Goal: Navigation & Orientation: Find specific page/section

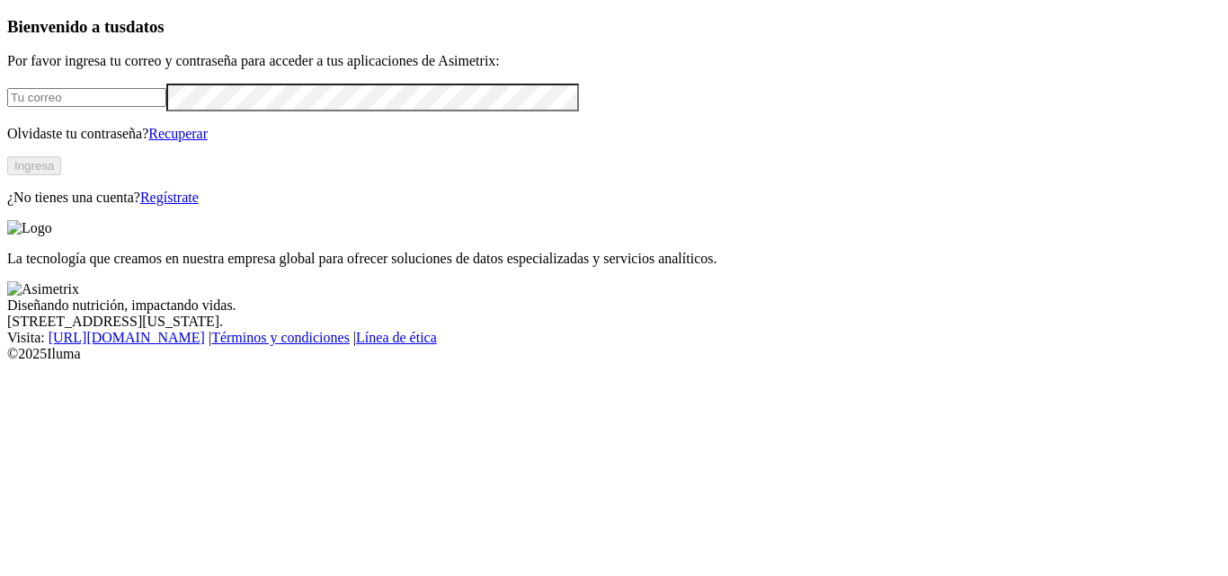
click at [166, 107] on input "email" at bounding box center [86, 97] width 159 height 19
type input "julieth.ducuara@grupobios.co"
click at [208, 141] on link "Recuperar" at bounding box center [177, 133] width 59 height 15
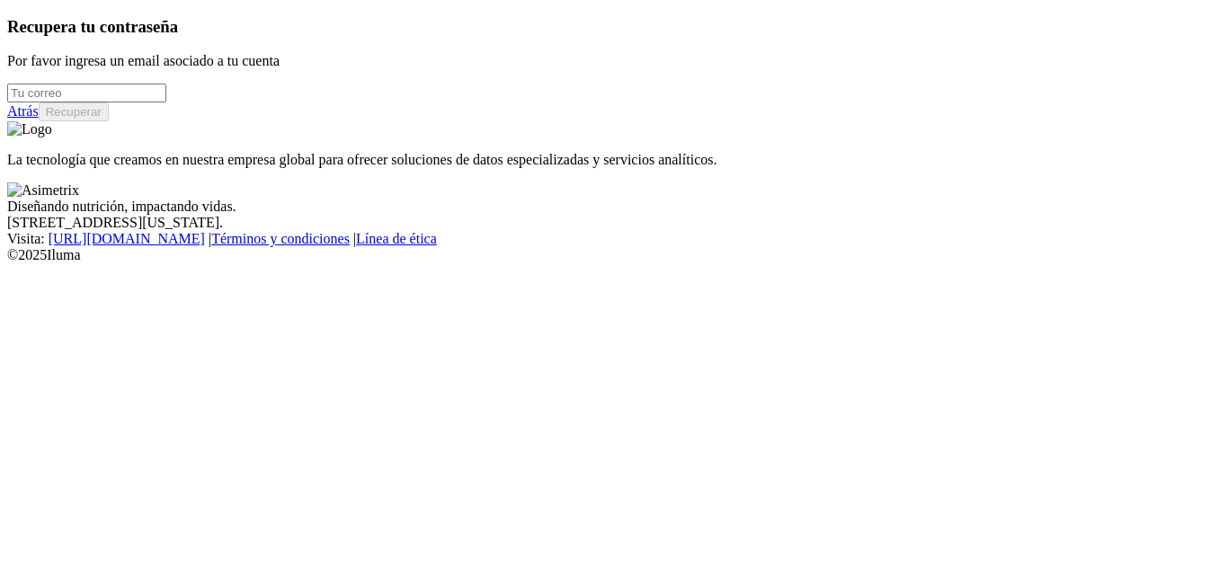
click at [147, 103] on div at bounding box center [614, 93] width 1214 height 19
click at [158, 103] on input "email" at bounding box center [86, 93] width 159 height 19
type input "julieth.ducuara@grupobios.co"
click at [109, 121] on button "Recuperar" at bounding box center [74, 112] width 70 height 19
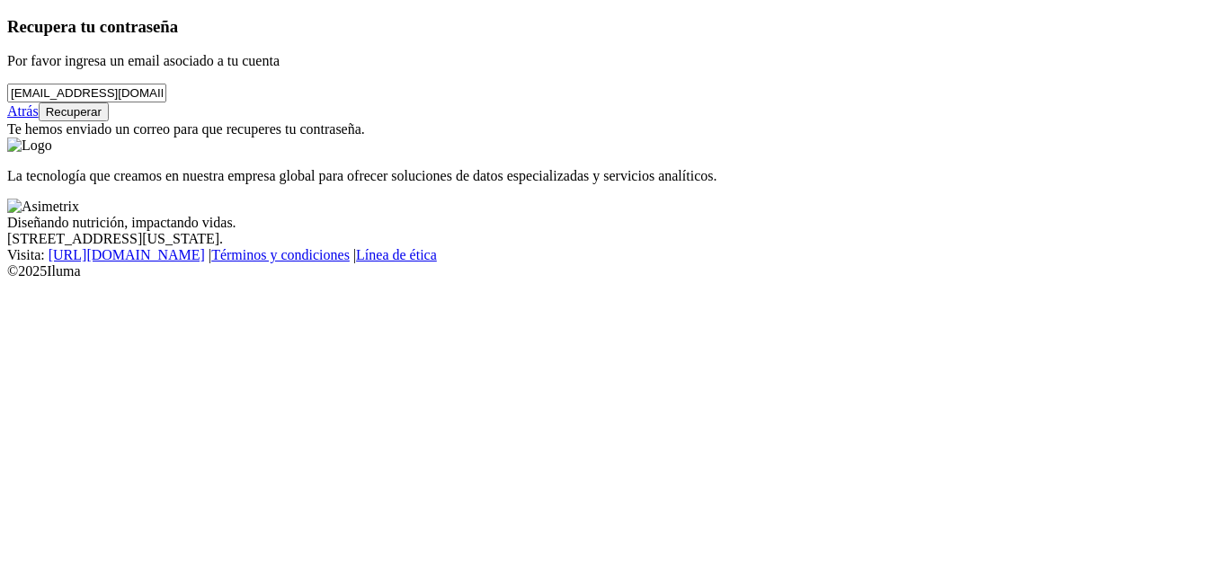
click at [39, 119] on link "Atrás" at bounding box center [22, 110] width 31 height 15
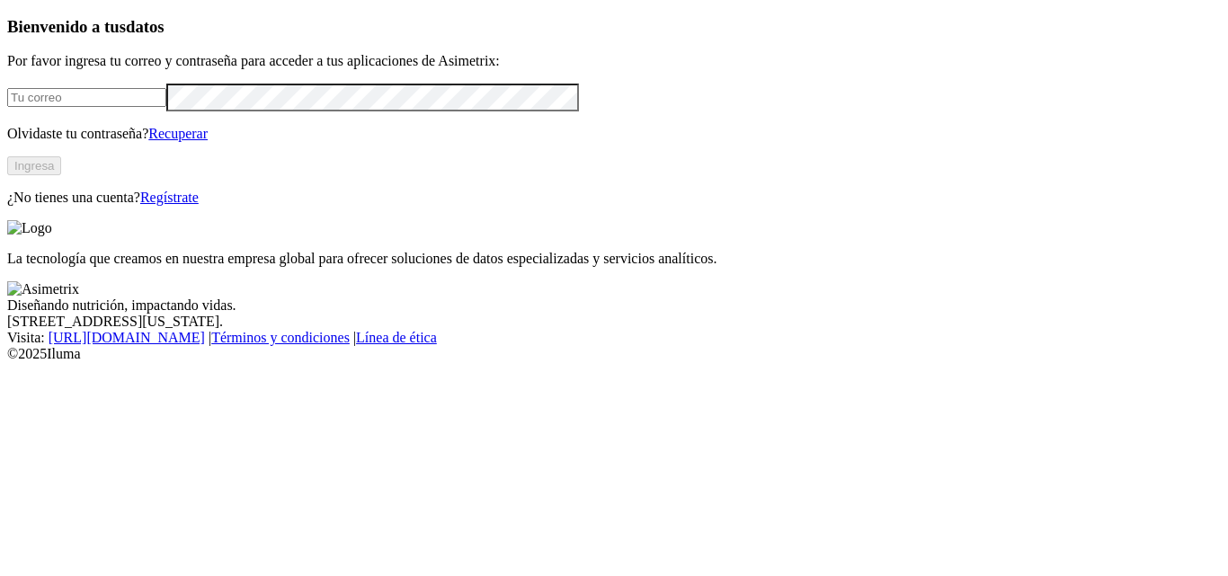
click at [147, 107] on input "email" at bounding box center [86, 97] width 159 height 19
type input "julieth.ducuara@grupobios.co"
click at [61, 175] on button "Ingresa" at bounding box center [34, 165] width 54 height 19
